Goal: Use online tool/utility: Utilize a website feature to perform a specific function

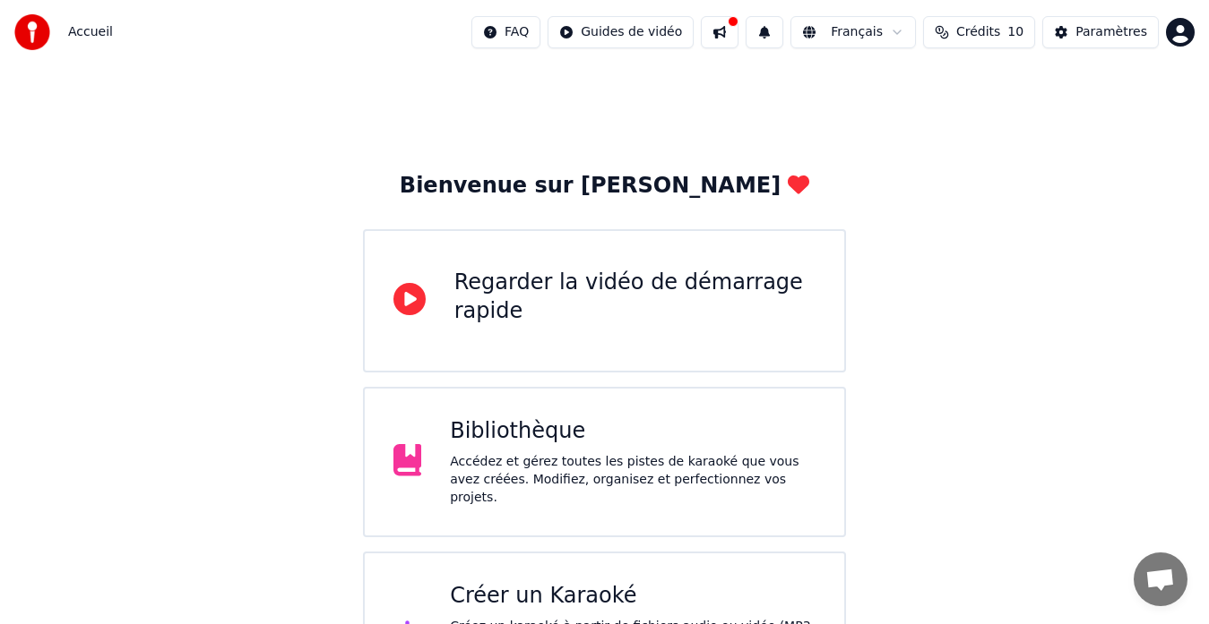
click at [607, 589] on div "Créer un Karaoké" at bounding box center [633, 596] width 366 height 29
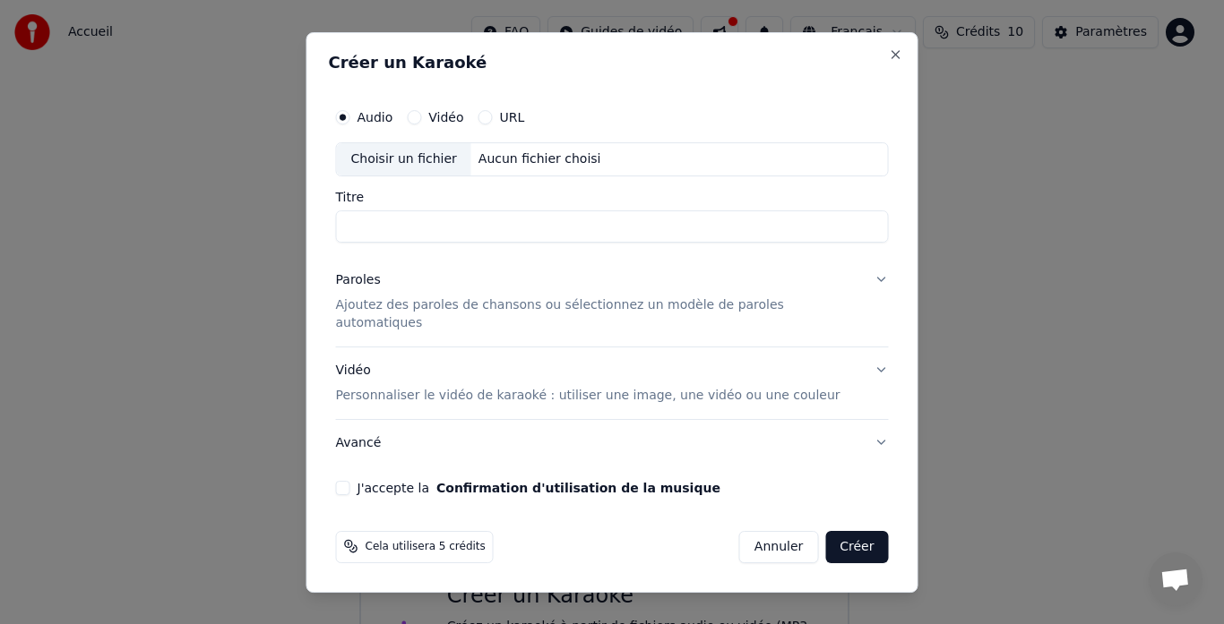
click at [555, 368] on div "Vidéo Personnaliser le vidéo de karaoké : utiliser une image, une vidéo ou une …" at bounding box center [588, 382] width 504 height 43
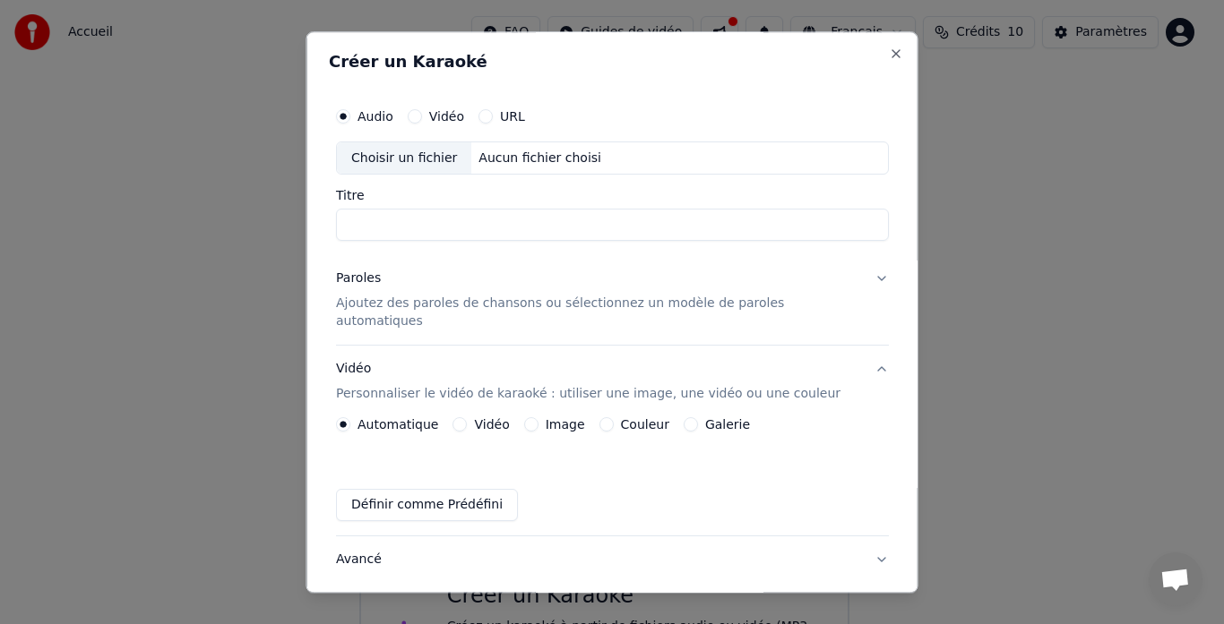
click at [523, 121] on label "URL" at bounding box center [512, 116] width 25 height 13
click at [493, 121] on button "URL" at bounding box center [485, 116] width 14 height 14
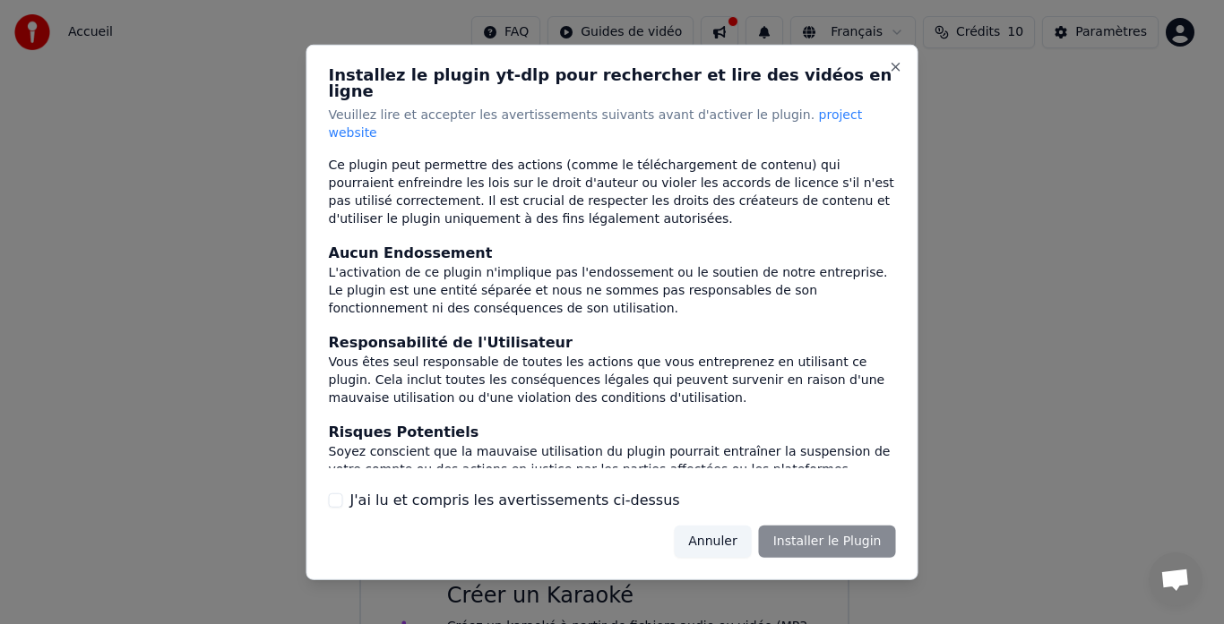
scroll to position [193, 0]
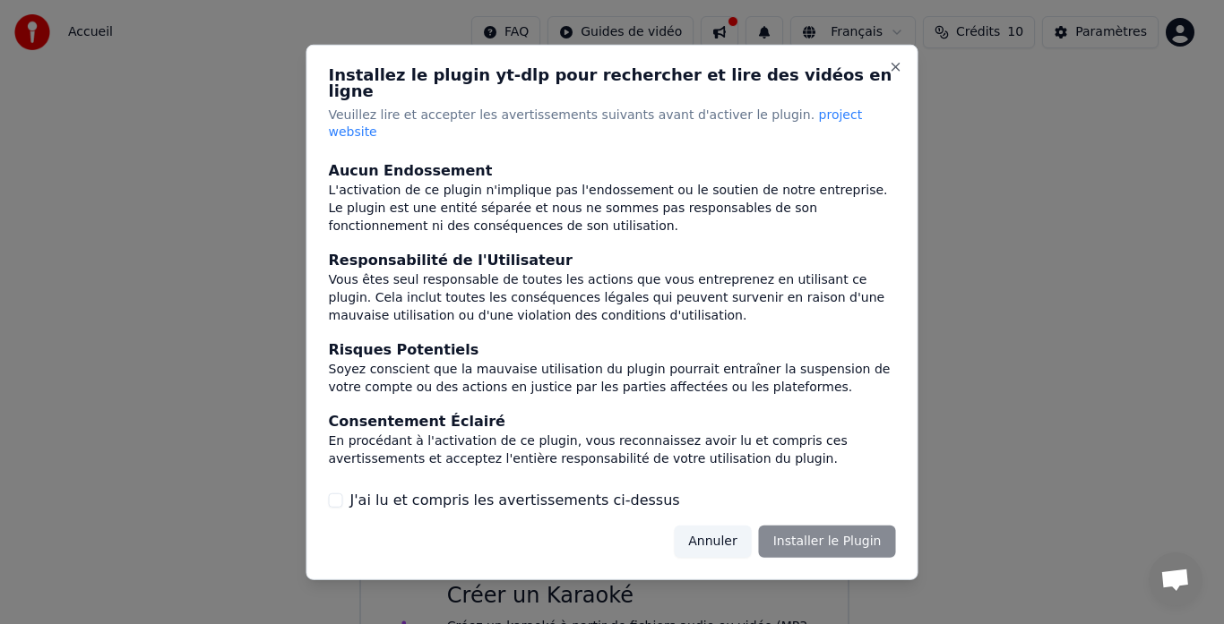
click at [339, 494] on button "J'ai lu et compris les avertissements ci-dessus" at bounding box center [336, 501] width 14 height 14
click at [804, 535] on button "Installer le Plugin" at bounding box center [827, 542] width 137 height 32
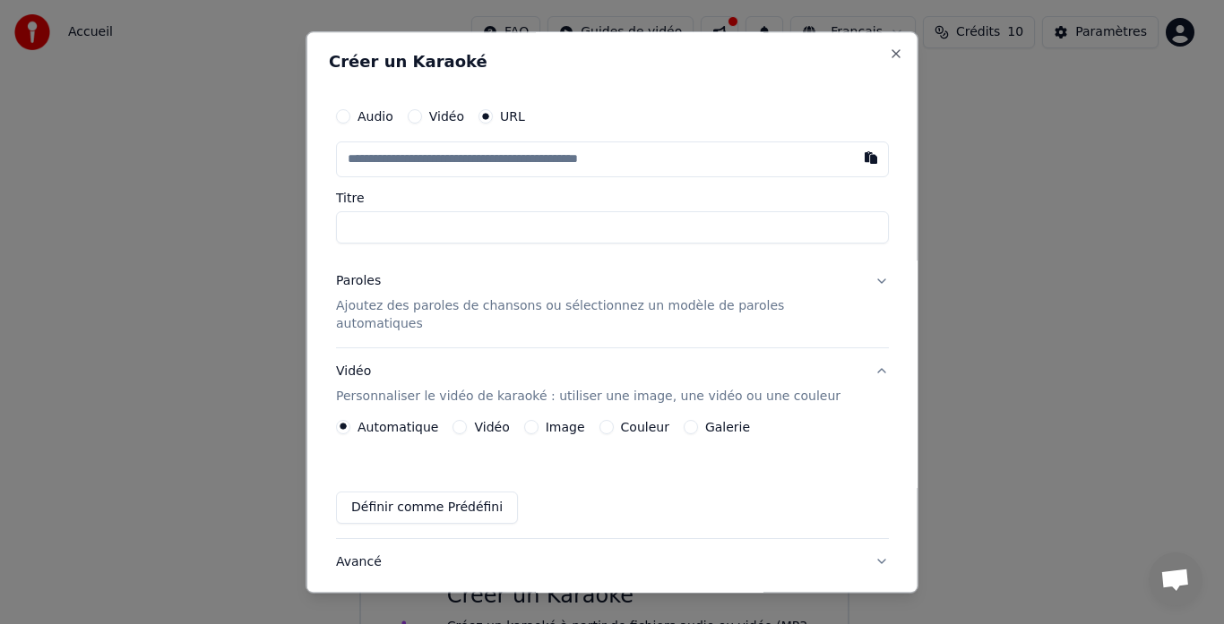
click at [434, 112] on div "Vidéo" at bounding box center [435, 116] width 56 height 14
click at [421, 116] on button "Vidéo" at bounding box center [414, 116] width 14 height 14
click at [422, 153] on div "Choisir un fichier" at bounding box center [404, 158] width 134 height 32
click at [323, 329] on div "Créer un Karaoké Audio Vidéo URL Choisir un fichier Aucun fichier choisi Titre …" at bounding box center [612, 312] width 612 height 562
type input "**********"
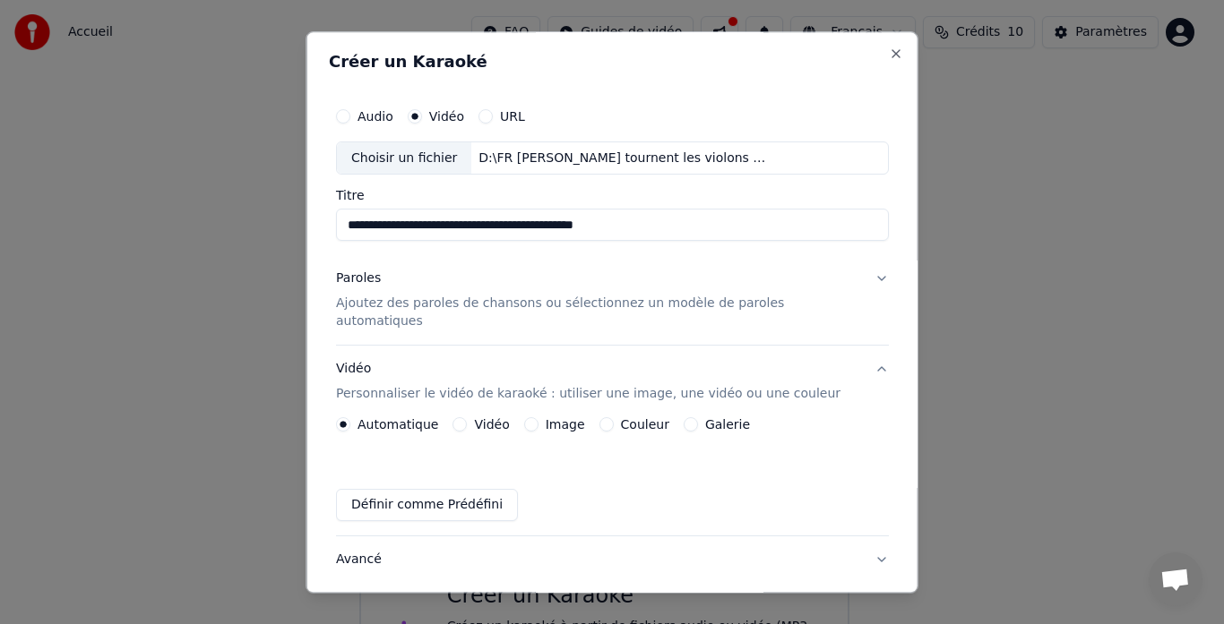
click at [530, 309] on p "Ajoutez des paroles de chansons ou sélectionnez un modèle de paroles automatiqu…" at bounding box center [598, 314] width 524 height 36
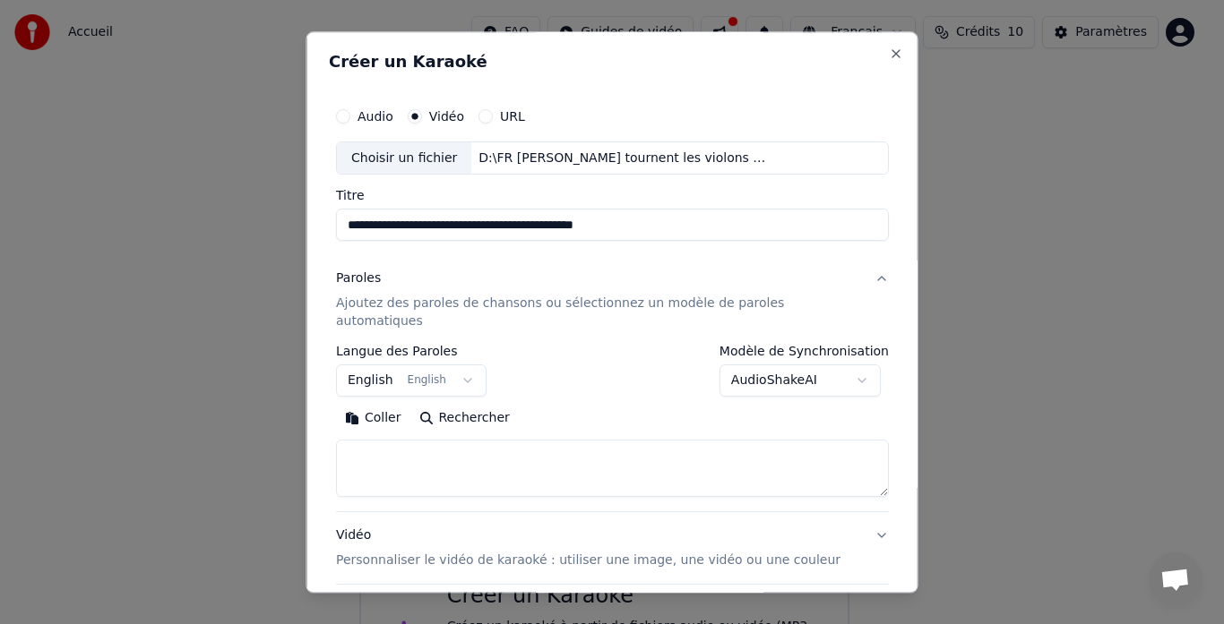
click at [466, 366] on button "English English" at bounding box center [411, 382] width 151 height 32
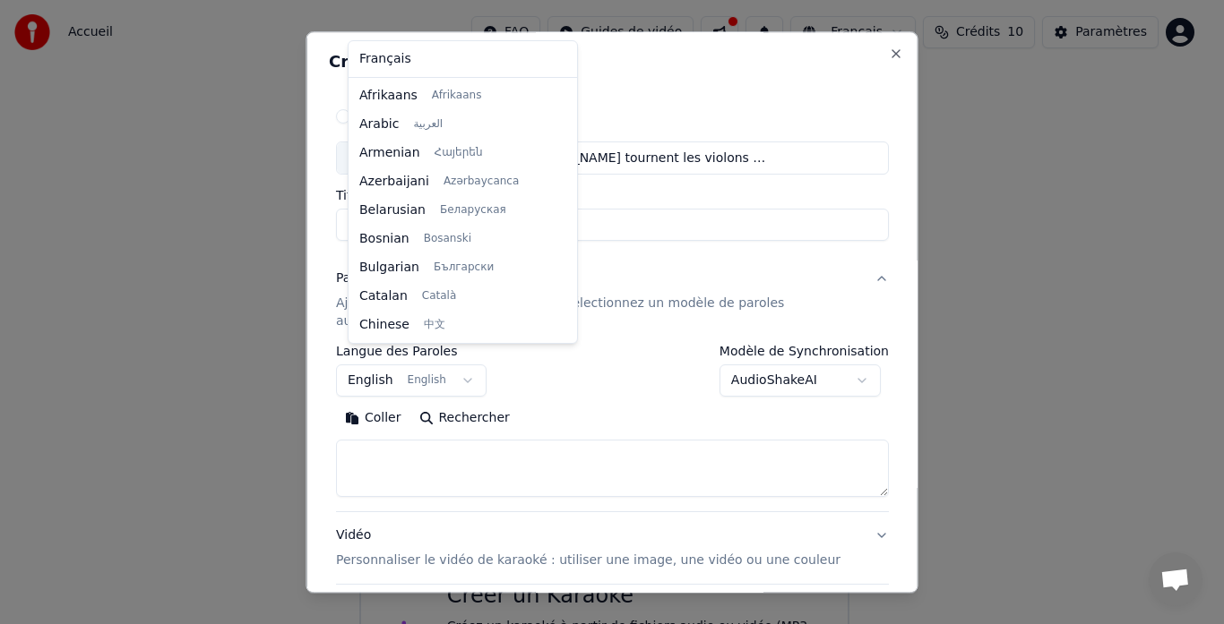
scroll to position [143, 0]
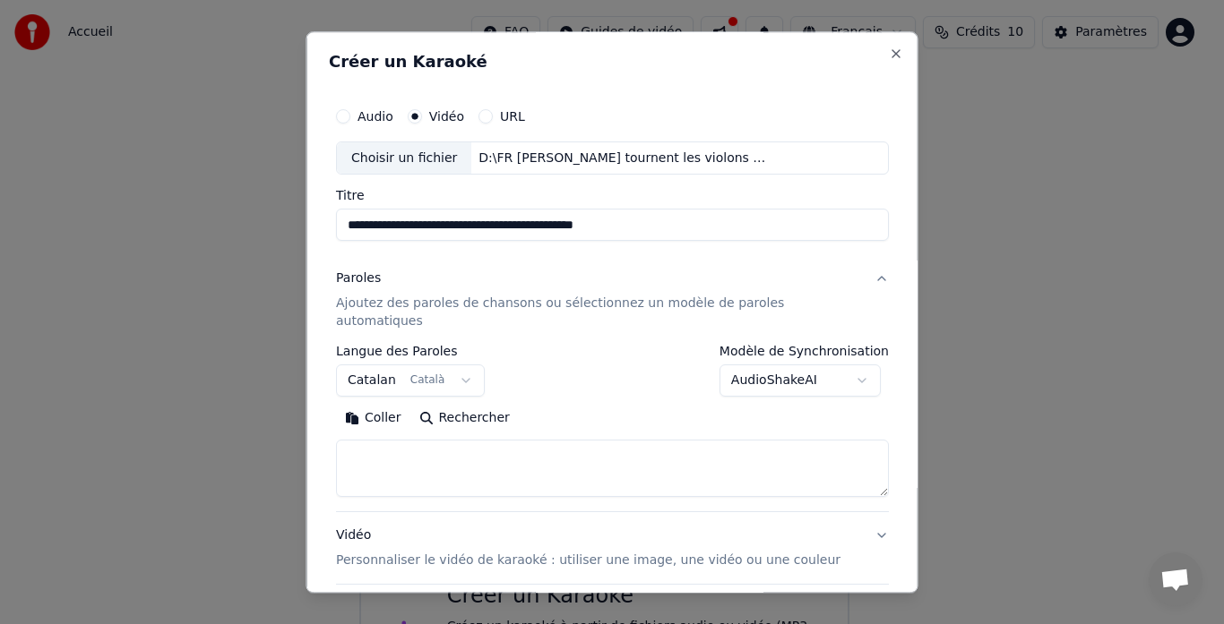
click at [455, 68] on h2 "Créer un Karaoké" at bounding box center [612, 62] width 567 height 16
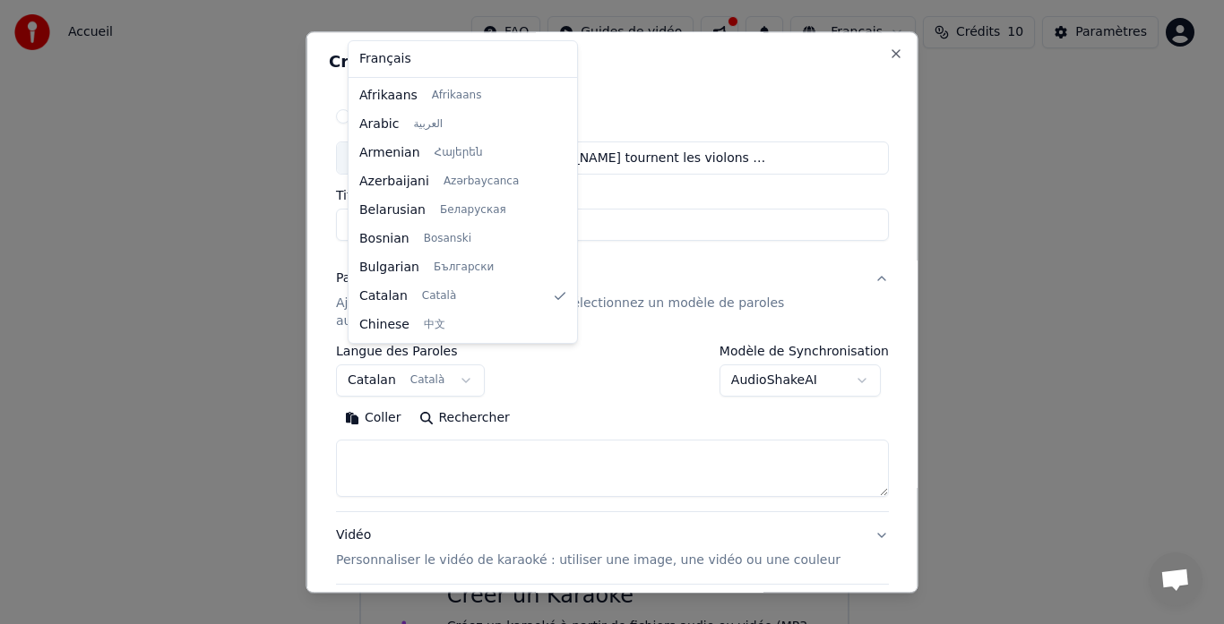
click at [461, 364] on body "**********" at bounding box center [604, 360] width 1209 height 720
select select "**"
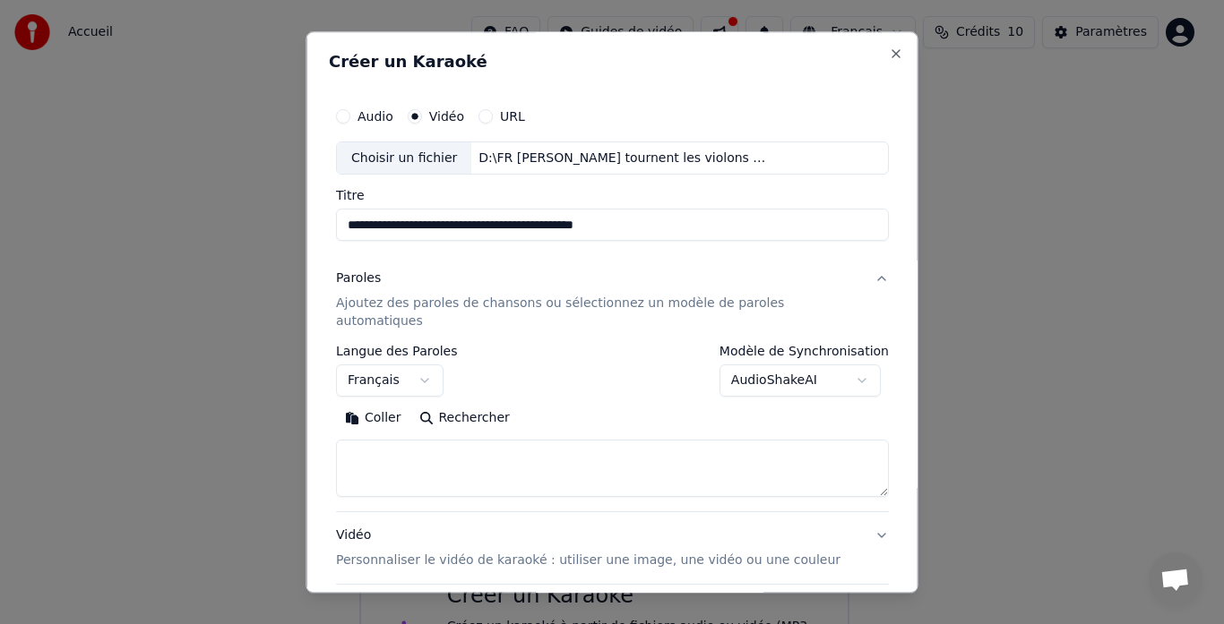
click at [380, 443] on textarea at bounding box center [612, 469] width 553 height 57
click at [382, 405] on button "Coller" at bounding box center [373, 419] width 74 height 29
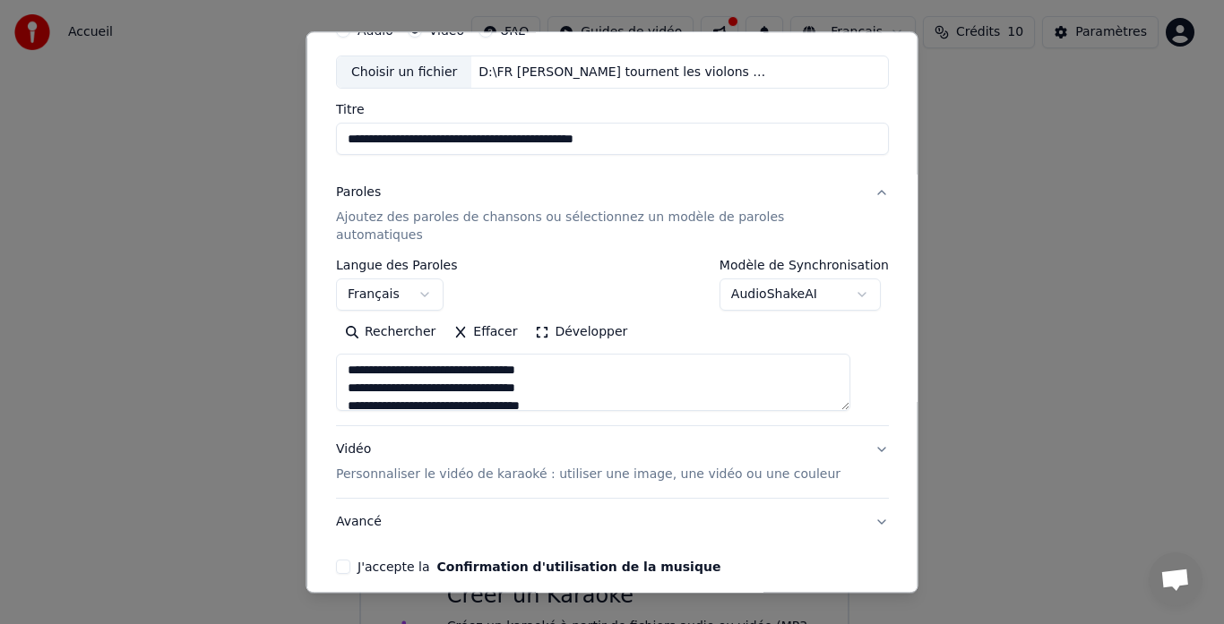
scroll to position [125, 0]
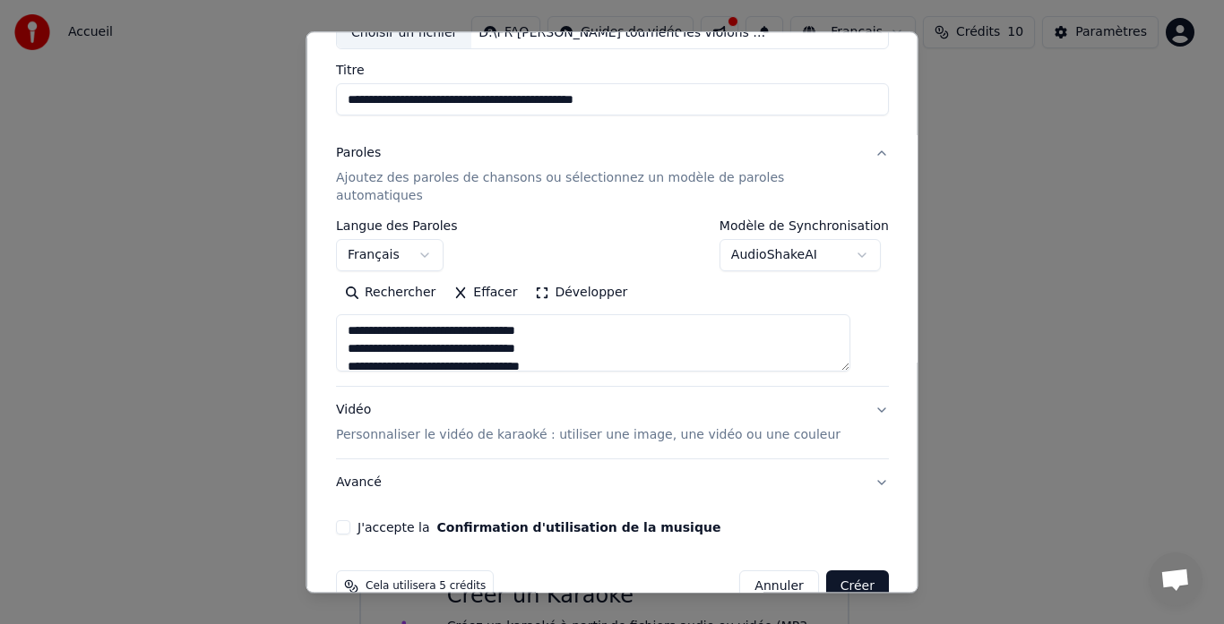
click at [751, 427] on p "Personnaliser le vidéo de karaoké : utiliser une image, une vidéo ou une couleur" at bounding box center [588, 436] width 504 height 18
type textarea "**********"
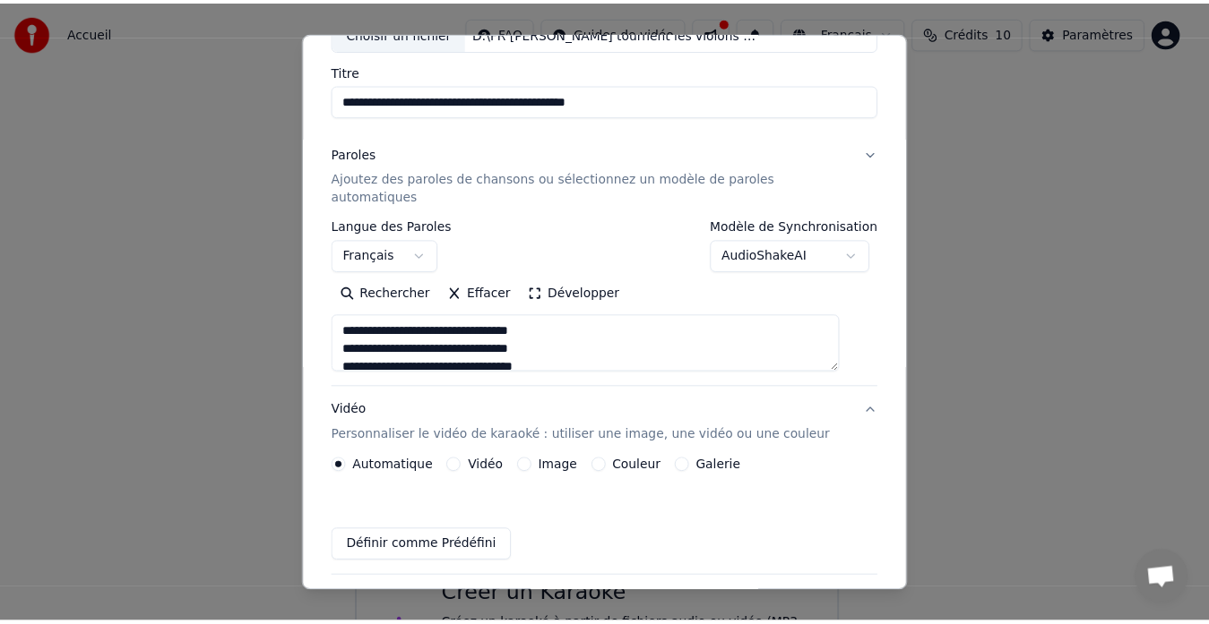
scroll to position [99, 0]
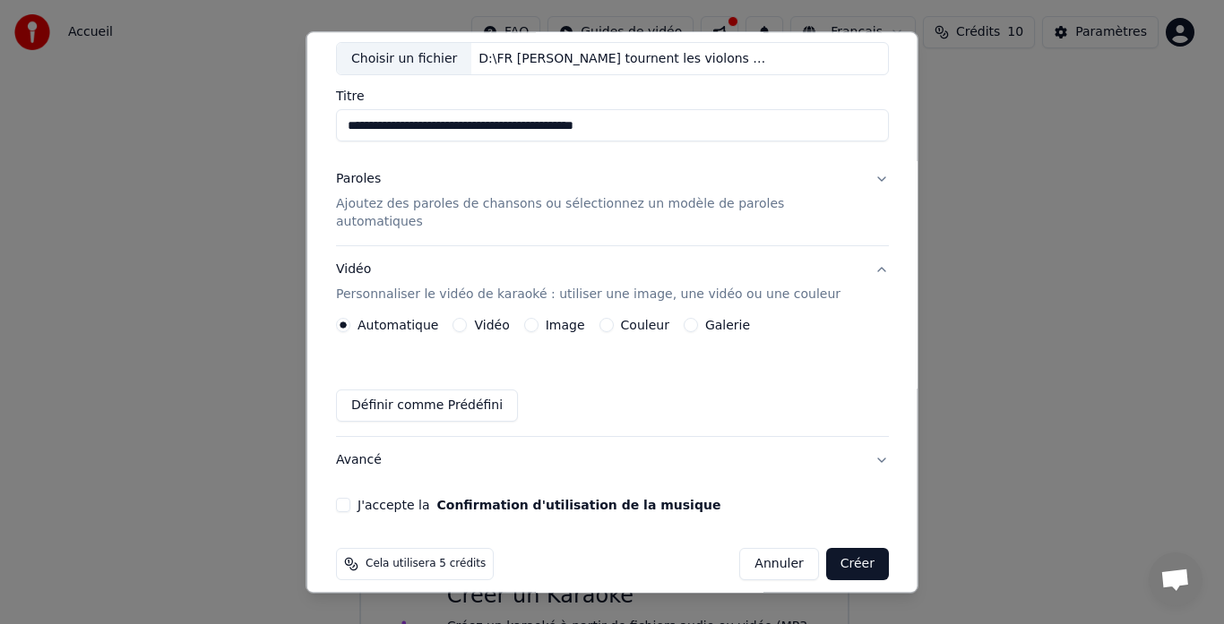
click at [350, 499] on button "J'accepte la Confirmation d'utilisation de la musique" at bounding box center [343, 506] width 14 height 14
click at [770, 572] on div "**********" at bounding box center [612, 312] width 612 height 562
click at [829, 552] on button "Créer" at bounding box center [856, 565] width 63 height 32
